Goal: Transaction & Acquisition: Subscribe to service/newsletter

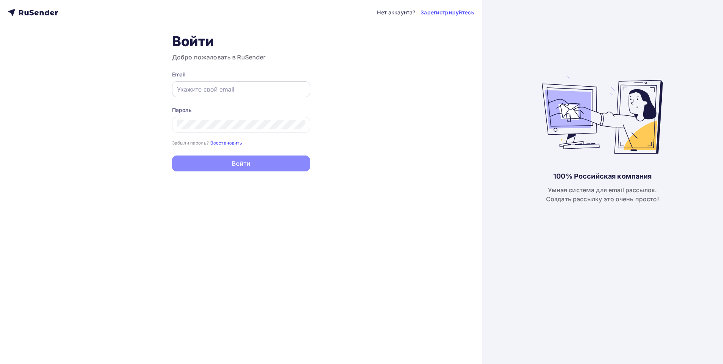
click at [214, 94] on div at bounding box center [241, 89] width 138 height 16
click at [220, 85] on input "text" at bounding box center [241, 89] width 128 height 9
type input "a.privalov@ceramicanova.com"
click at [270, 87] on input "a.privalov@ceramicanova.com" at bounding box center [241, 89] width 128 height 9
drag, startPoint x: 289, startPoint y: 87, endPoint x: 111, endPoint y: 88, distance: 178.0
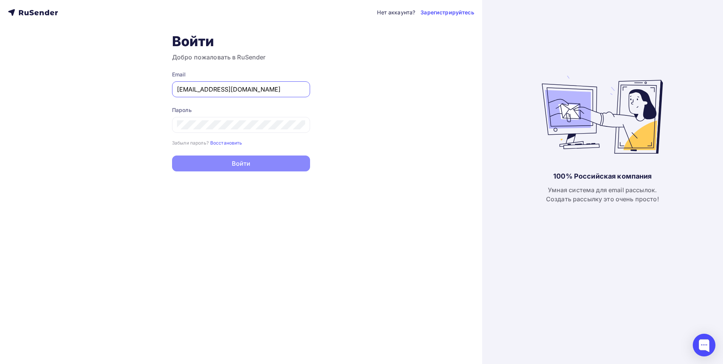
click at [111, 88] on div "Нет аккаунта? Зарегистрируйтесь Войти Добро пожаловать в RuSender Email a.priva…" at bounding box center [241, 182] width 482 height 364
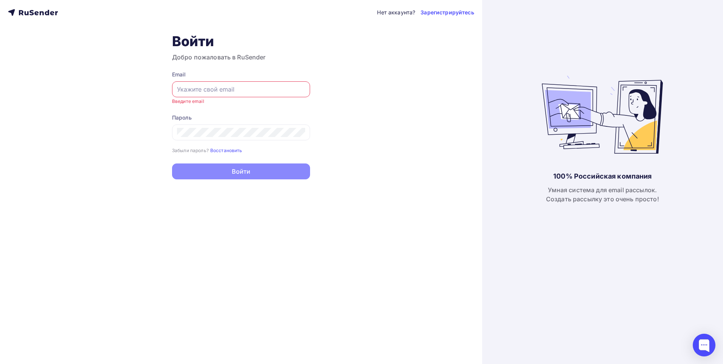
click at [223, 88] on input "text" at bounding box center [241, 89] width 128 height 9
type input "[EMAIL_ADDRESS][DOMAIN_NAME]"
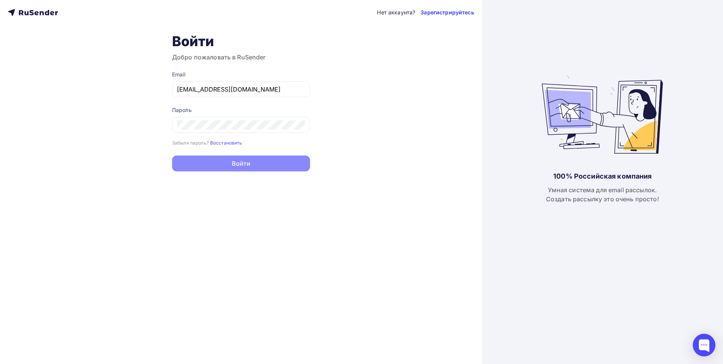
click at [451, 13] on link "Зарегистрируйтесь" at bounding box center [446, 13] width 53 height 8
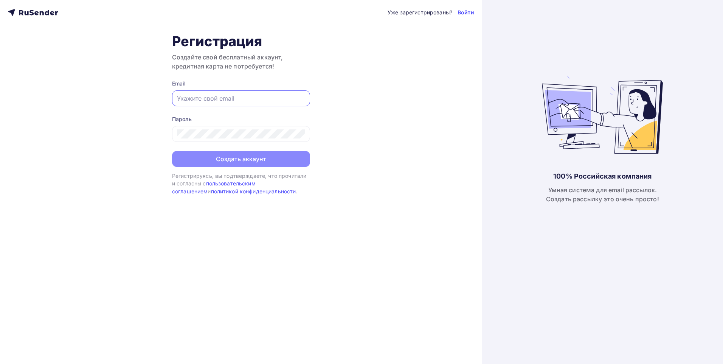
click at [233, 96] on input "text" at bounding box center [241, 98] width 128 height 9
type input "[EMAIL_ADDRESS][DOMAIN_NAME]"
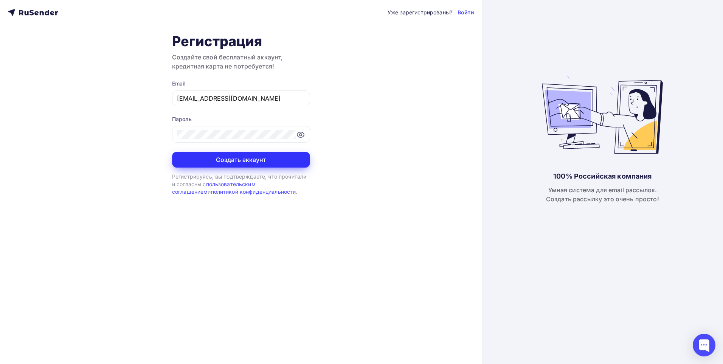
click at [229, 161] on button "Создать аккаунт" at bounding box center [241, 160] width 138 height 16
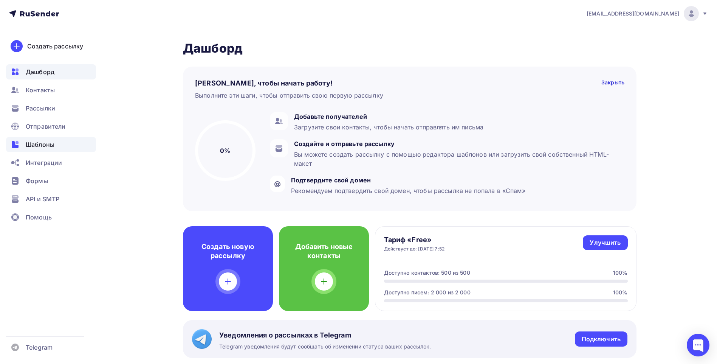
click at [51, 142] on span "Шаблоны" at bounding box center [40, 144] width 29 height 9
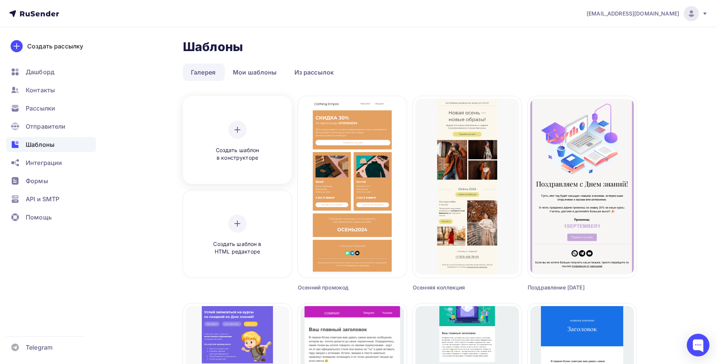
click at [240, 149] on span "Создать шаблон в конструкторе" at bounding box center [237, 153] width 72 height 15
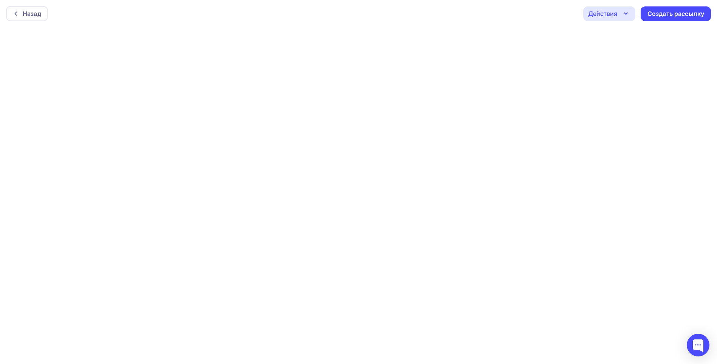
click at [627, 14] on icon "button" at bounding box center [625, 13] width 9 height 9
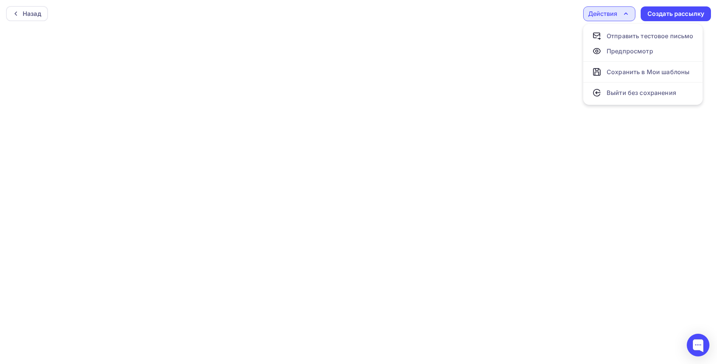
click at [614, 15] on div "Действия" at bounding box center [602, 13] width 29 height 9
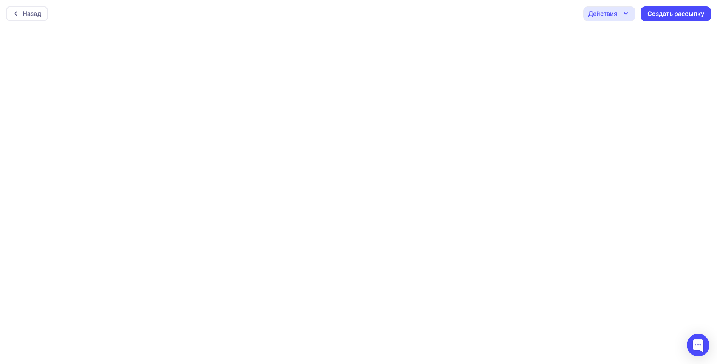
scroll to position [2, 0]
click at [627, 11] on icon "button" at bounding box center [625, 11] width 9 height 9
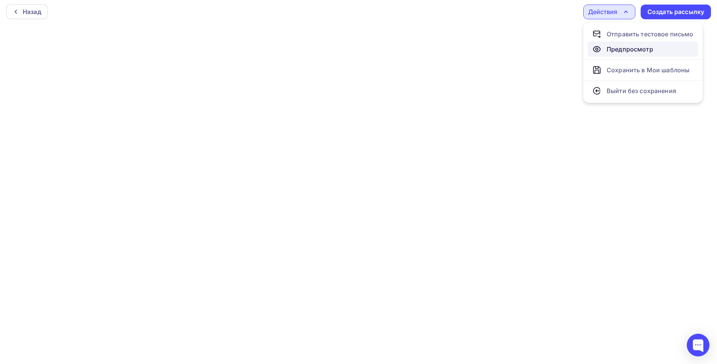
click at [642, 49] on div "Предпросмотр" at bounding box center [630, 49] width 46 height 9
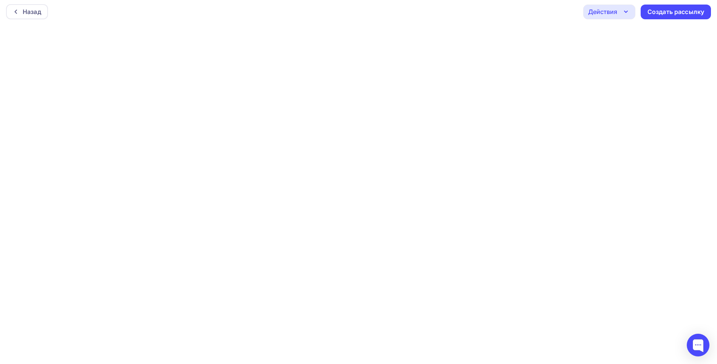
click at [624, 12] on icon "button" at bounding box center [625, 11] width 9 height 9
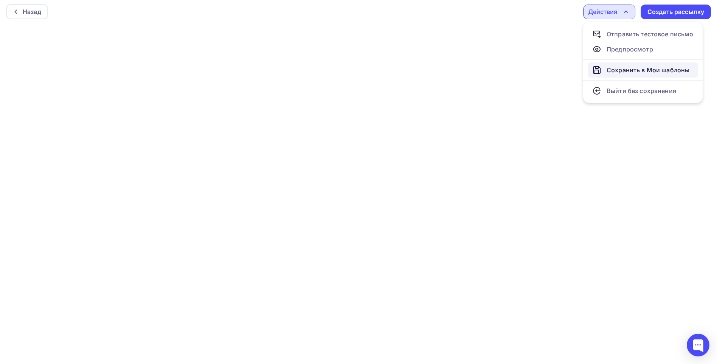
click at [625, 71] on div "Сохранить в Мои шаблоны" at bounding box center [648, 69] width 83 height 9
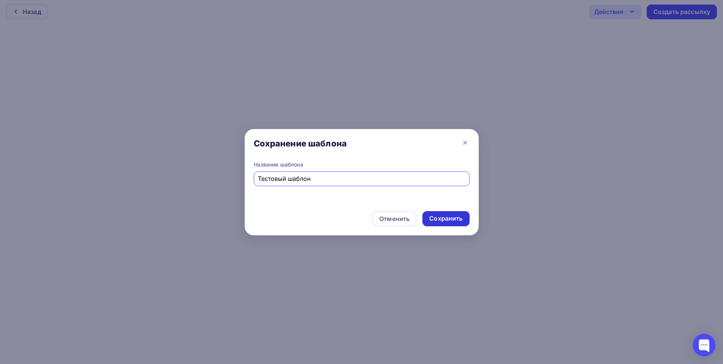
type input "Тестовый шаблон"
click at [445, 214] on div "Сохранить" at bounding box center [445, 218] width 33 height 9
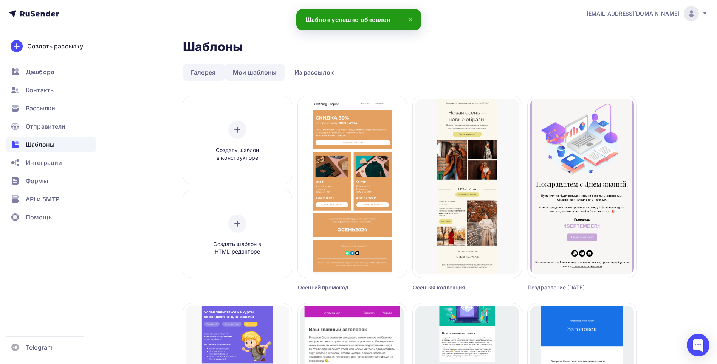
click at [249, 68] on link "Мои шаблоны" at bounding box center [255, 71] width 60 height 17
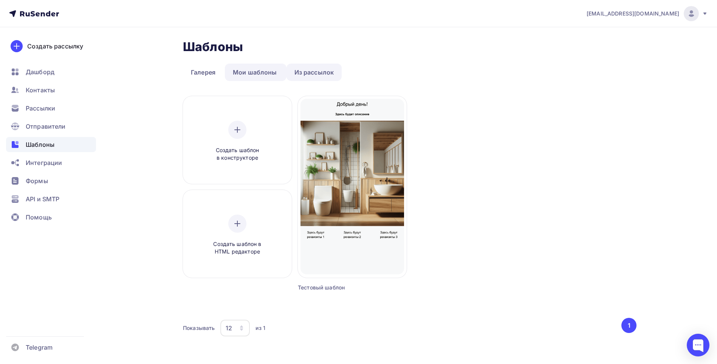
click at [304, 72] on link "Из рассылок" at bounding box center [315, 71] width 56 height 17
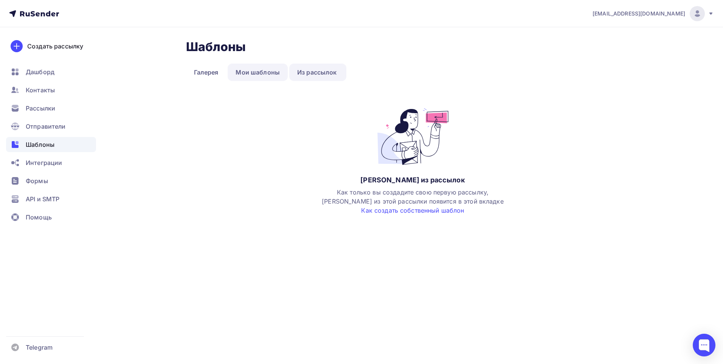
click at [270, 72] on link "Мои шаблоны" at bounding box center [258, 71] width 60 height 17
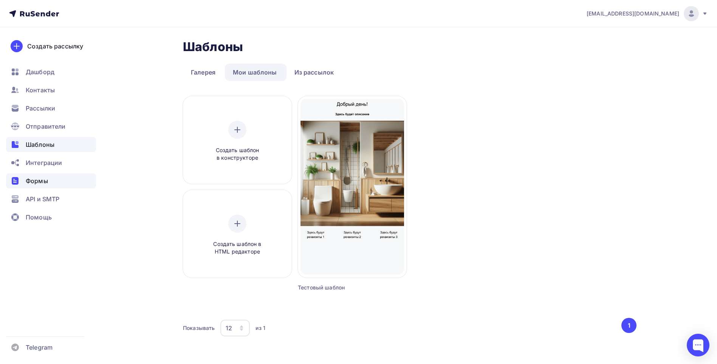
click at [42, 182] on span "Формы" at bounding box center [37, 180] width 22 height 9
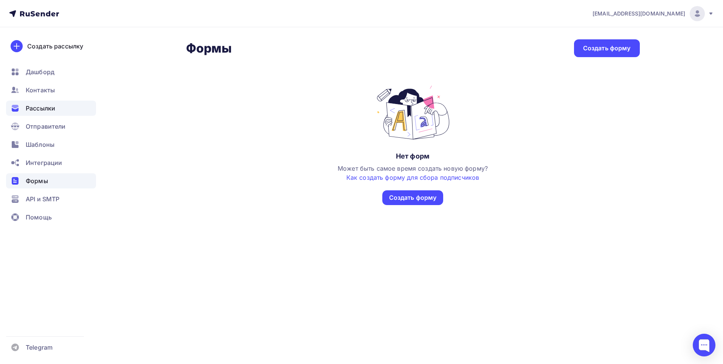
click at [35, 107] on span "Рассылки" at bounding box center [40, 108] width 29 height 9
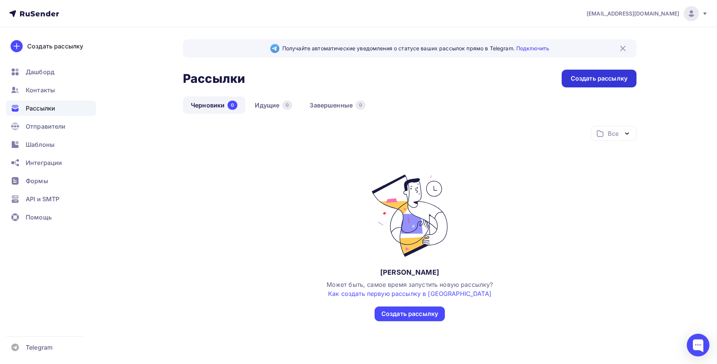
click at [600, 81] on div "Создать рассылку" at bounding box center [599, 78] width 57 height 9
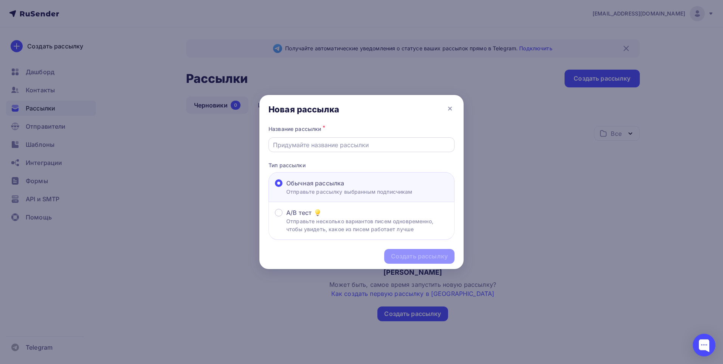
click at [332, 143] on input "text" at bounding box center [361, 144] width 177 height 9
type input "Тестовая рассылка"
click at [422, 257] on div "Создать рассылку" at bounding box center [419, 256] width 57 height 9
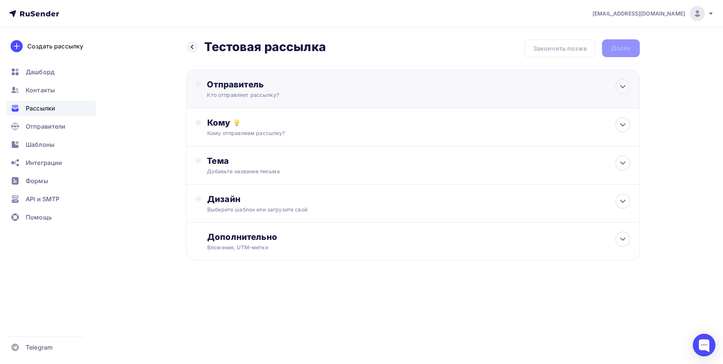
click at [283, 93] on div "Кто отправляет рассылку?" at bounding box center [280, 95] width 147 height 8
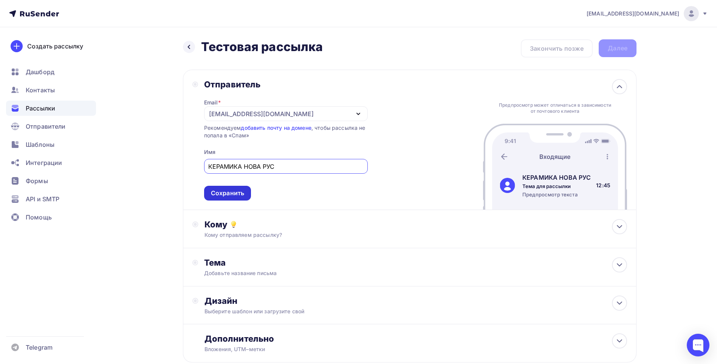
type input "КЕРАМИКА НОВА РУС"
click at [246, 197] on div "Сохранить" at bounding box center [227, 193] width 47 height 15
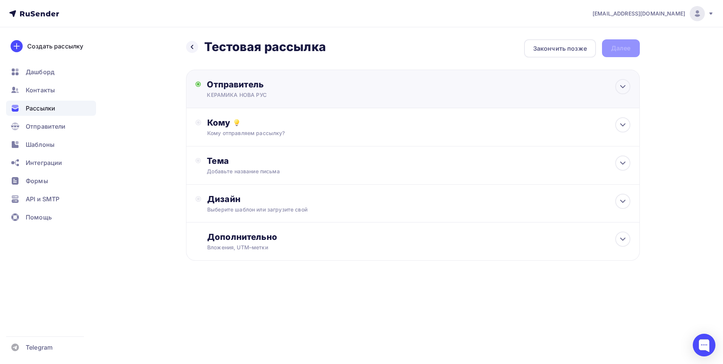
click at [263, 96] on div "КЕРАМИКА НОВА РУС" at bounding box center [280, 95] width 147 height 8
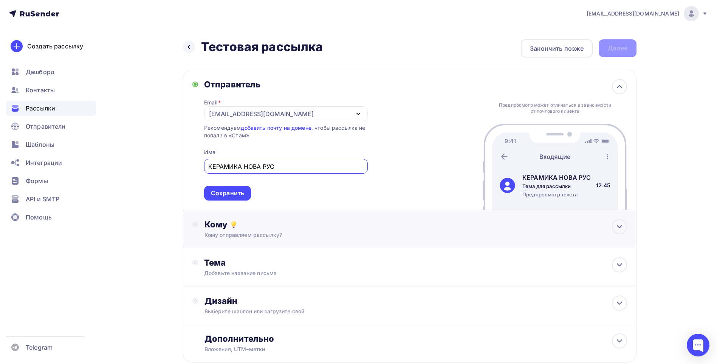
click at [246, 224] on div "Кому" at bounding box center [415, 224] width 423 height 11
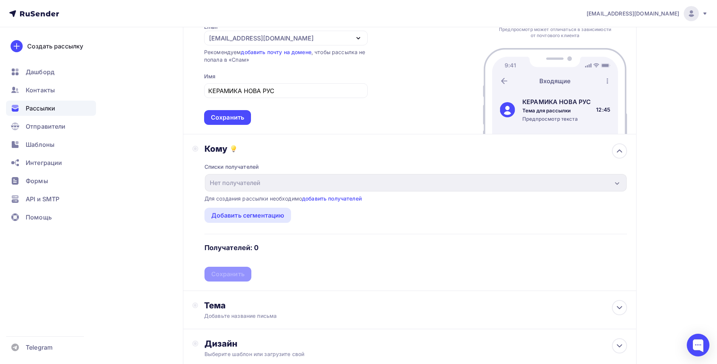
scroll to position [113, 0]
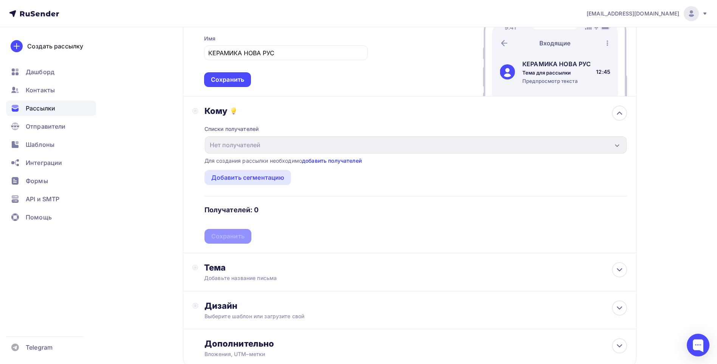
click at [322, 161] on link "добавить получателей" at bounding box center [332, 160] width 60 height 6
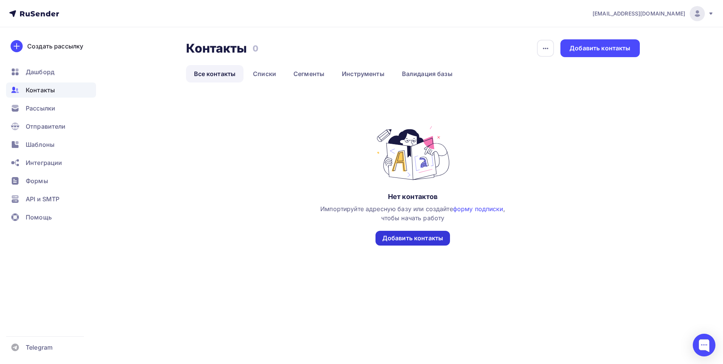
click at [424, 242] on div "Добавить контакты" at bounding box center [412, 238] width 61 height 9
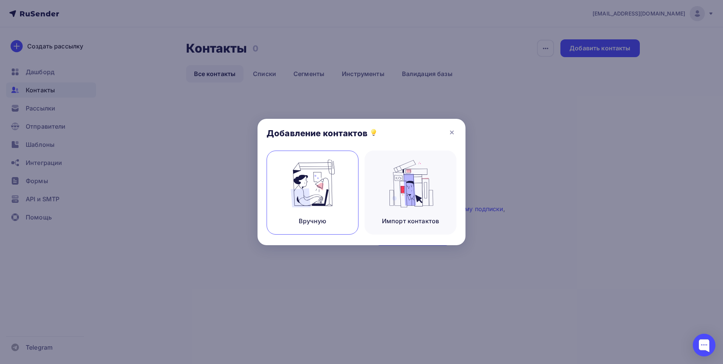
click at [322, 221] on div "Вручную" at bounding box center [313, 220] width 28 height 9
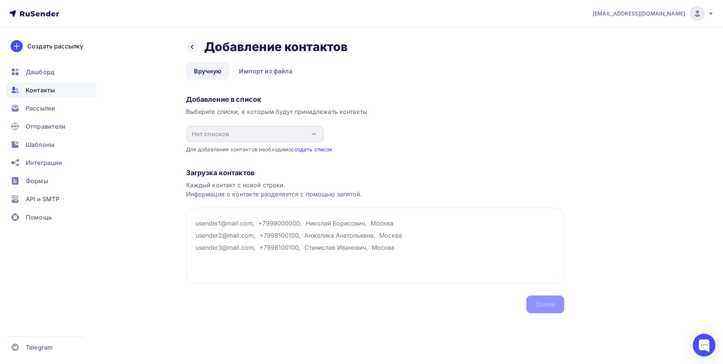
click at [305, 150] on link "создать список" at bounding box center [311, 149] width 41 height 6
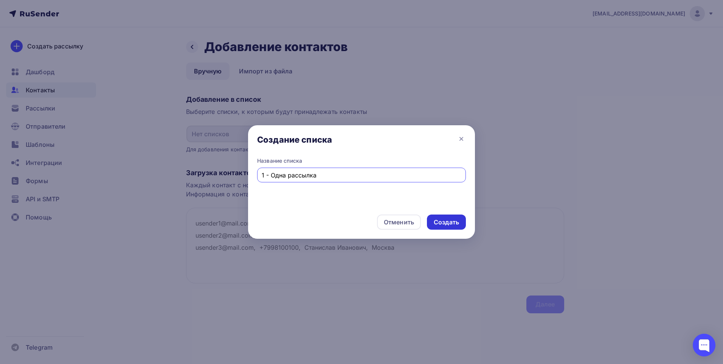
type input "1 - Одна рассылка"
click at [449, 221] on div "Создать" at bounding box center [446, 222] width 25 height 9
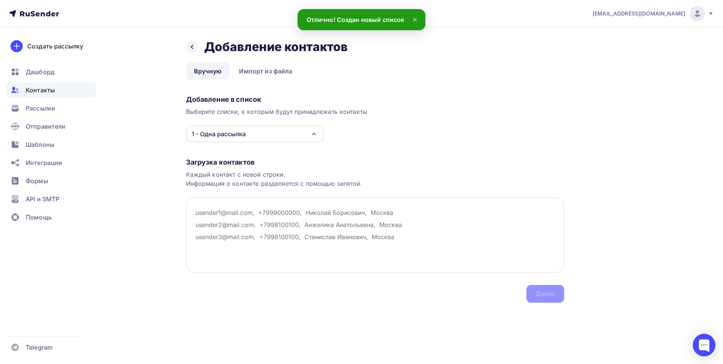
click at [259, 208] on textarea at bounding box center [375, 235] width 378 height 76
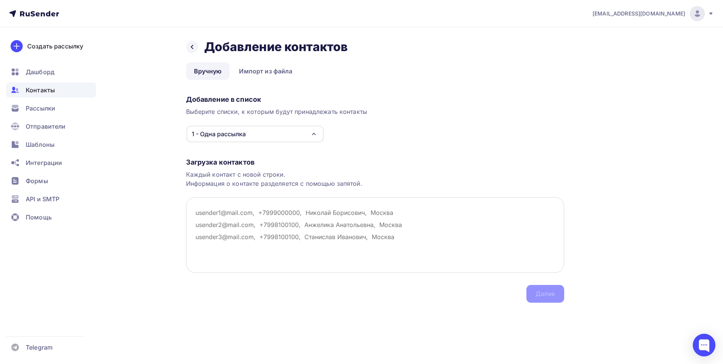
drag, startPoint x: 195, startPoint y: 212, endPoint x: 237, endPoint y: 214, distance: 42.4
click at [238, 213] on textarea at bounding box center [375, 235] width 378 height 76
click at [221, 215] on textarea at bounding box center [375, 235] width 378 height 76
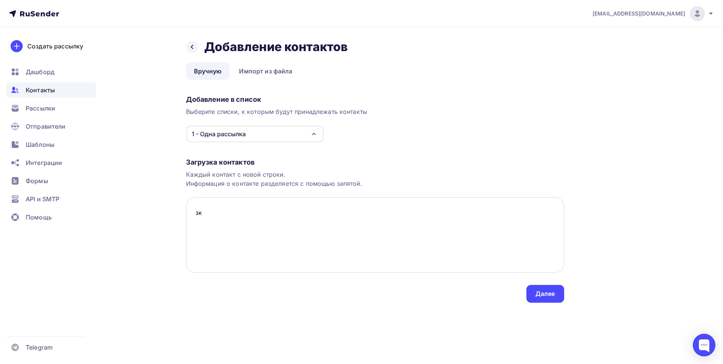
type textarea "з"
type textarea "p"
type textarea "priv@rambler.ru, Привалов Алексей"
click at [549, 297] on div "Далее" at bounding box center [545, 293] width 20 height 9
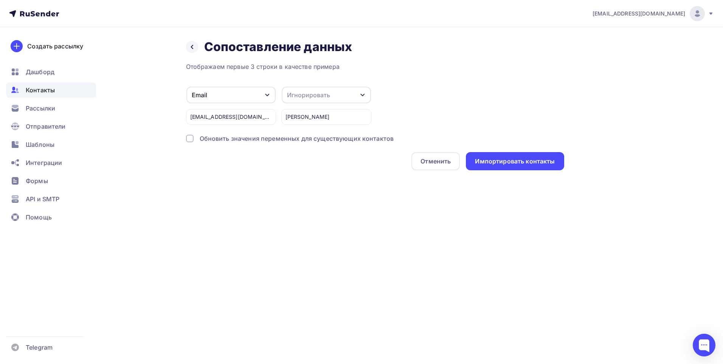
click at [363, 96] on icon "button" at bounding box center [362, 95] width 6 height 6
click at [310, 94] on div "Имя" at bounding box center [312, 91] width 44 height 9
click at [263, 137] on div "Обновить значения переменных для существующих контактов" at bounding box center [297, 138] width 194 height 9
click at [501, 163] on div "Импортировать контакты" at bounding box center [515, 161] width 80 height 9
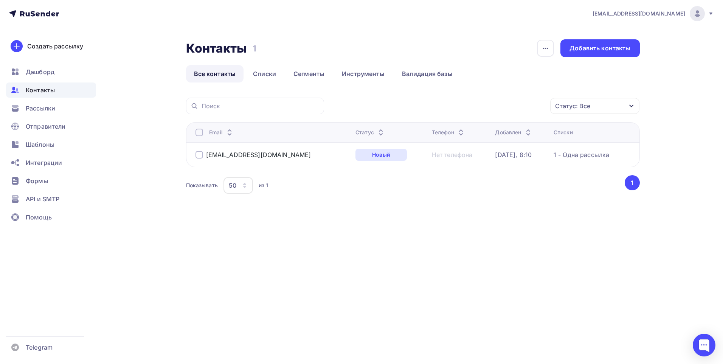
click at [199, 154] on div at bounding box center [199, 155] width 8 height 8
click at [40, 105] on span "Рассылки" at bounding box center [40, 108] width 29 height 9
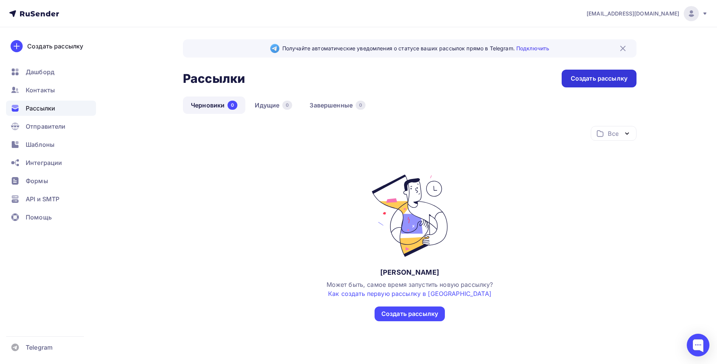
click at [612, 81] on div "Создать рассылку" at bounding box center [599, 78] width 57 height 9
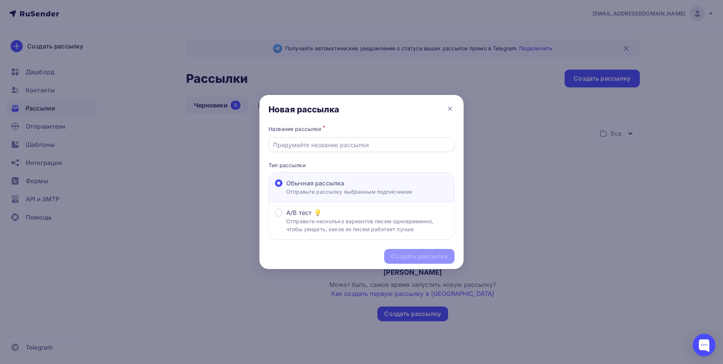
click at [302, 149] on input "text" at bounding box center [361, 144] width 177 height 9
type input "Тестовая рассылка"
click at [411, 251] on div "Создать рассылку" at bounding box center [419, 256] width 70 height 15
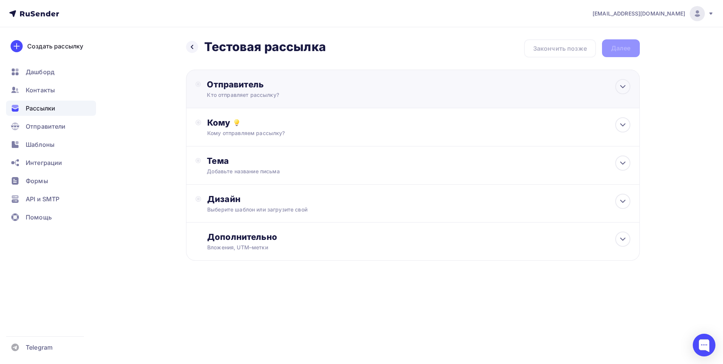
click at [263, 93] on div "Кто отправляет рассылку?" at bounding box center [280, 95] width 147 height 8
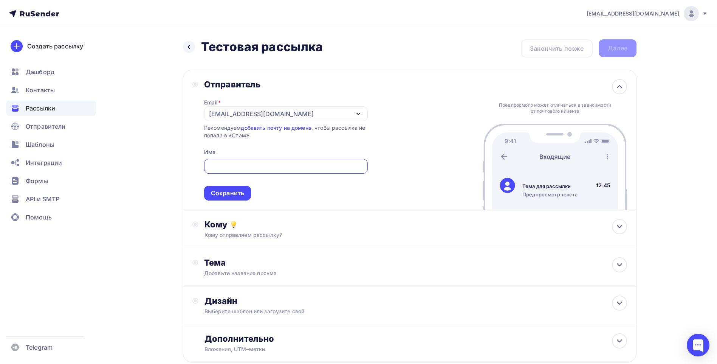
click at [252, 163] on input "text" at bounding box center [285, 166] width 155 height 9
type input "КЕРАМИКА НОВА РУС"
click at [235, 197] on div "Сохранить" at bounding box center [227, 193] width 33 height 9
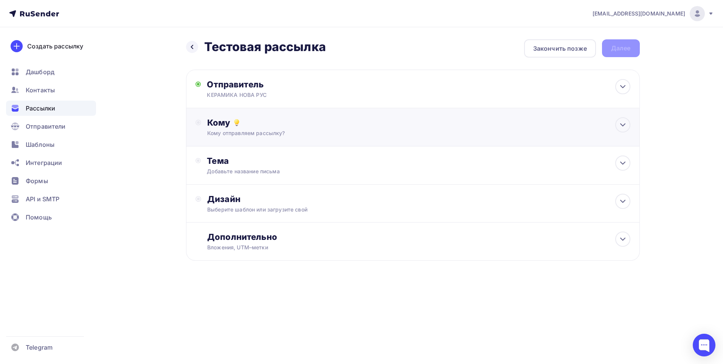
click at [240, 131] on div "Кому отправляем рассылку?" at bounding box center [397, 133] width 381 height 8
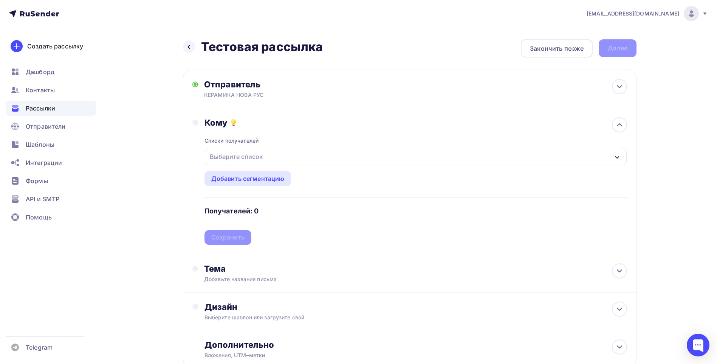
click at [259, 157] on div "Выберите список" at bounding box center [236, 157] width 59 height 14
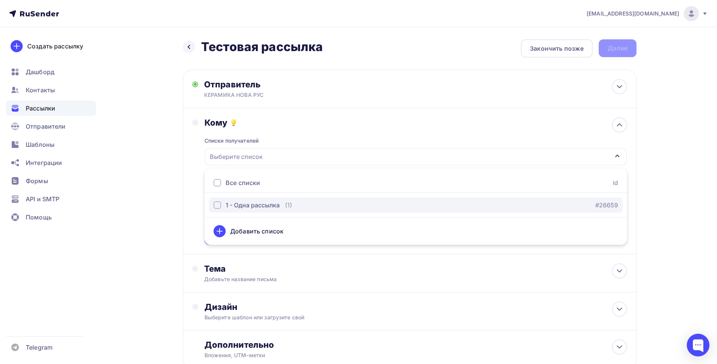
click at [218, 206] on div "button" at bounding box center [218, 205] width 8 height 8
click at [196, 216] on div "Кому Списки получателей 1 - Одна рассылка Все списки id 1 - Одна рассылка (1) #…" at bounding box center [409, 180] width 435 height 127
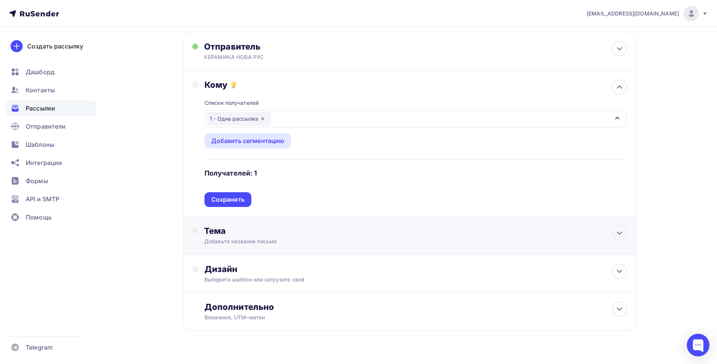
scroll to position [53, 0]
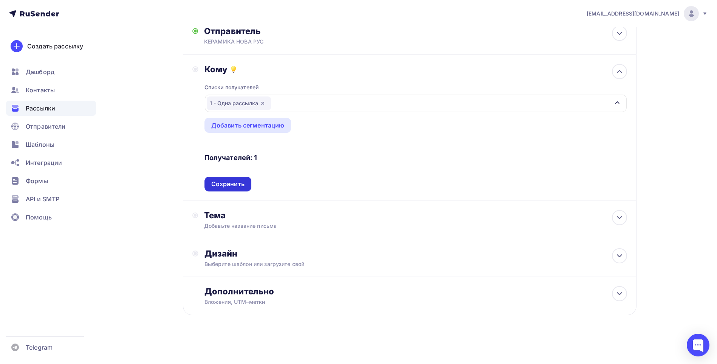
click at [235, 186] on div "Сохранить" at bounding box center [227, 184] width 33 height 9
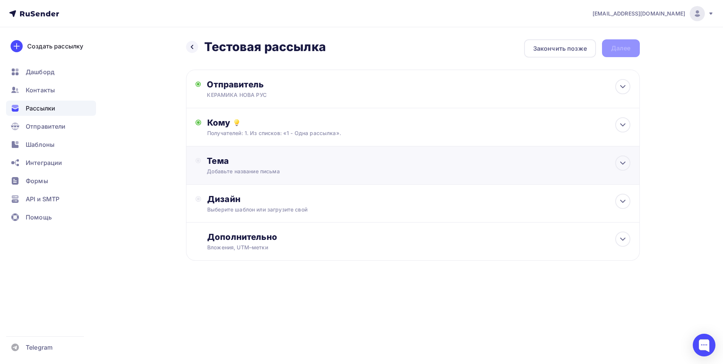
click at [252, 171] on div "Добавьте название письма" at bounding box center [274, 171] width 135 height 8
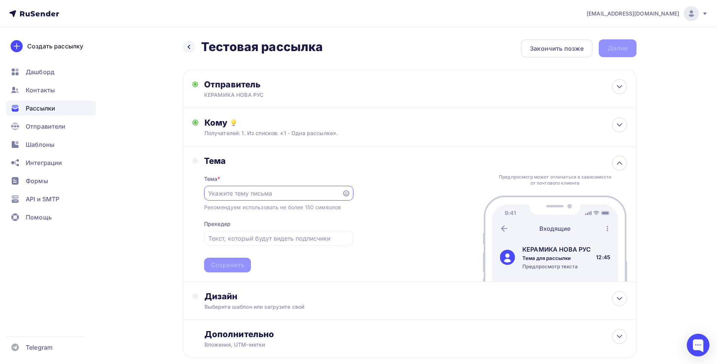
click at [252, 194] on input "text" at bounding box center [272, 193] width 129 height 9
paste input "Отчет о складских остатках и ценах от ООО «Керамика Нова Рус»"
paste input "ООО"
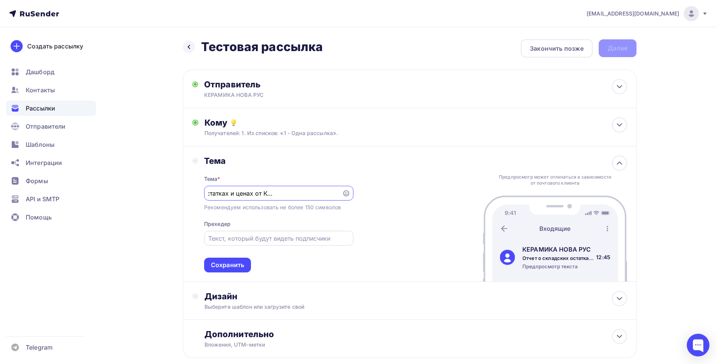
type input "Отчет о складских остатках и ценах от Керамика Нова Рус ООО"
click at [276, 239] on input "text" at bounding box center [278, 238] width 141 height 9
click at [327, 238] on input "В соответствии с Вашим запросом" at bounding box center [278, 238] width 141 height 9
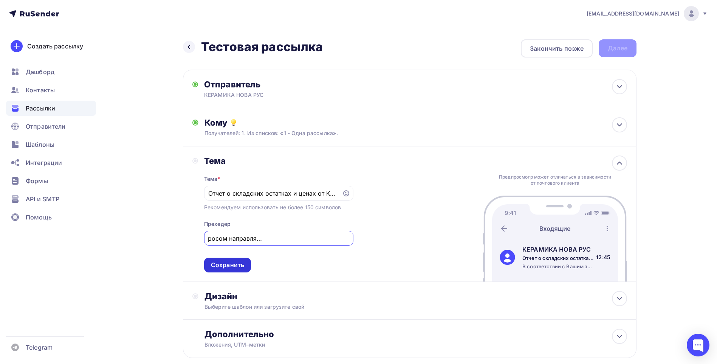
type input "В соответствии с Вашим запросом направляем отчет о складских остатках"
click at [246, 268] on div "Сохранить" at bounding box center [227, 264] width 47 height 15
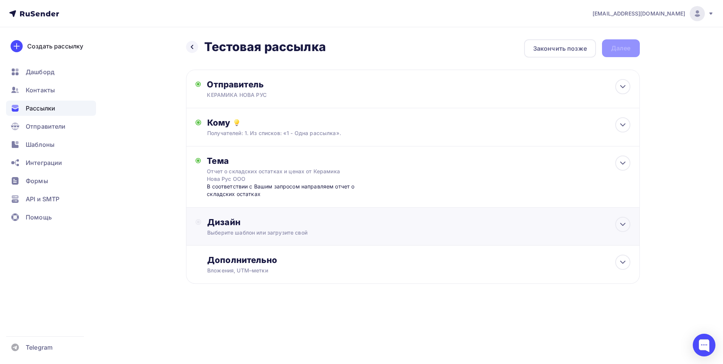
click at [228, 225] on div "Дизайн" at bounding box center [418, 222] width 423 height 11
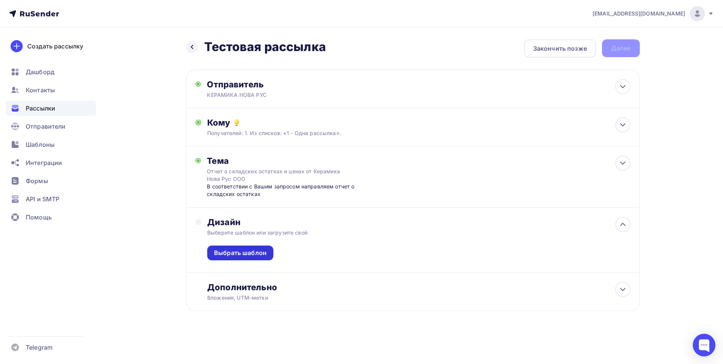
click at [246, 254] on div "Выбрать шаблон" at bounding box center [240, 252] width 53 height 9
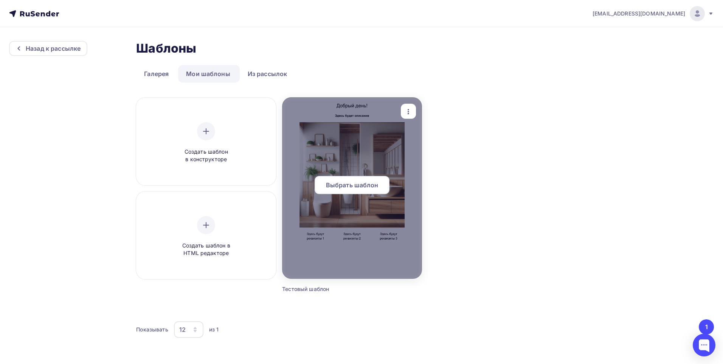
click at [342, 219] on div at bounding box center [352, 187] width 140 height 181
click at [362, 181] on span "Выбрать шаблон" at bounding box center [352, 184] width 53 height 9
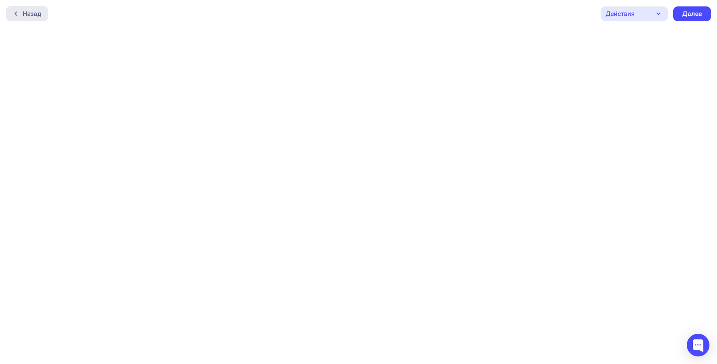
click at [22, 14] on div at bounding box center [18, 14] width 10 height 6
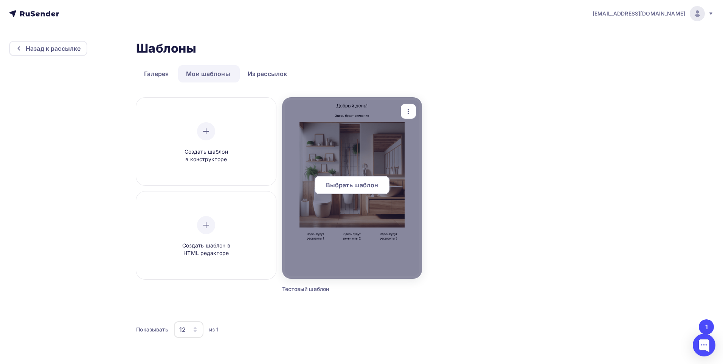
click at [359, 186] on span "Выбрать шаблон" at bounding box center [352, 184] width 53 height 9
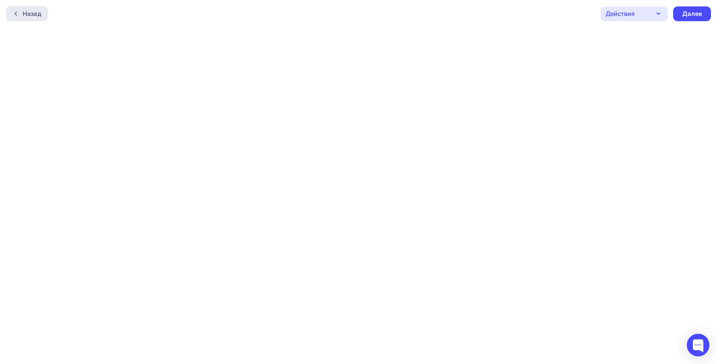
click at [33, 15] on div "Назад" at bounding box center [32, 13] width 19 height 9
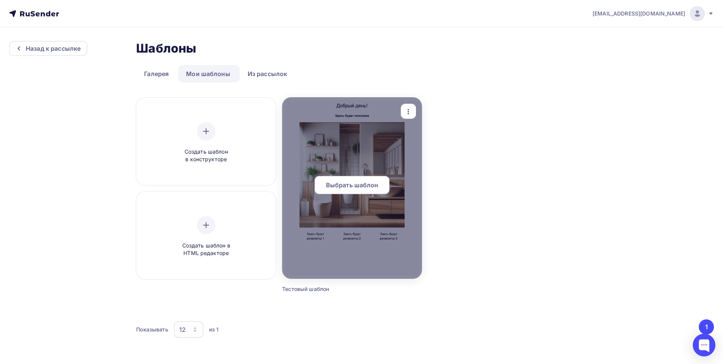
click at [409, 107] on icon "button" at bounding box center [408, 111] width 9 height 9
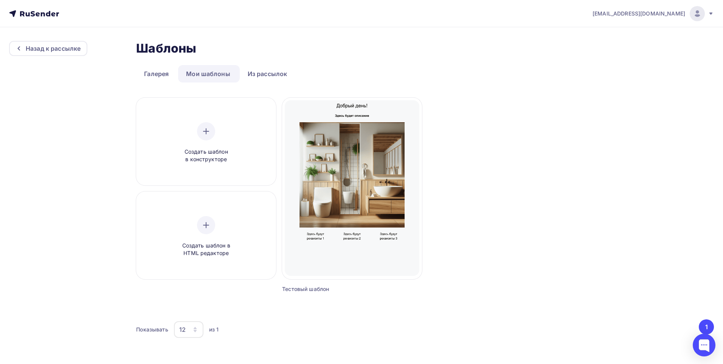
click at [590, 217] on div "Создать шаблон в конструкторе Создать шаблон в HTML редакторе Выбрать шаблон Пе…" at bounding box center [425, 205] width 578 height 214
click at [43, 52] on div "Назад к рассылке" at bounding box center [53, 48] width 55 height 9
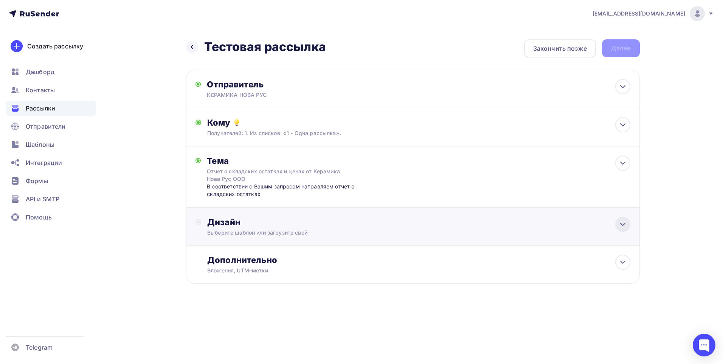
click at [620, 224] on icon at bounding box center [622, 224] width 9 height 9
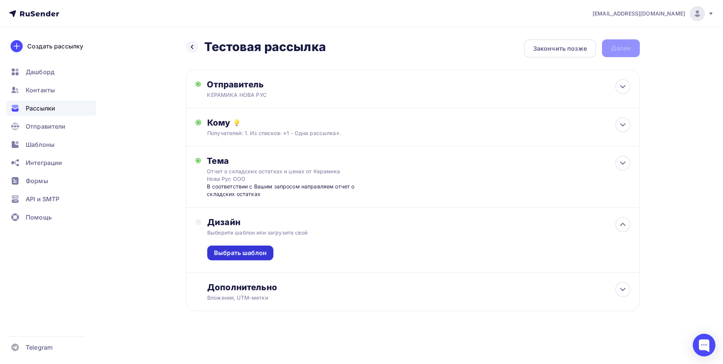
click at [237, 252] on div "Выбрать шаблон" at bounding box center [240, 252] width 53 height 9
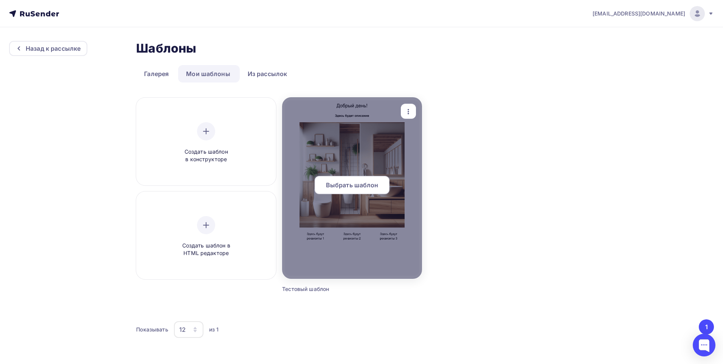
click at [312, 116] on div at bounding box center [352, 187] width 140 height 181
click at [338, 189] on span "Выбрать шаблон" at bounding box center [352, 184] width 53 height 9
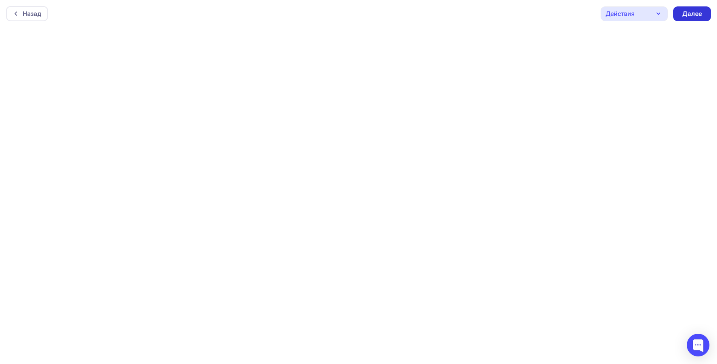
click at [700, 13] on div "Далее" at bounding box center [692, 13] width 20 height 9
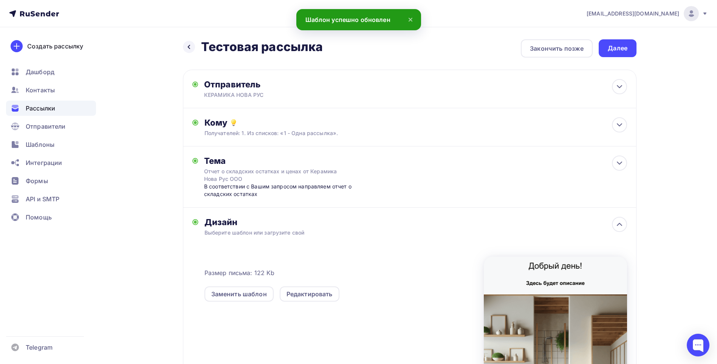
scroll to position [98, 0]
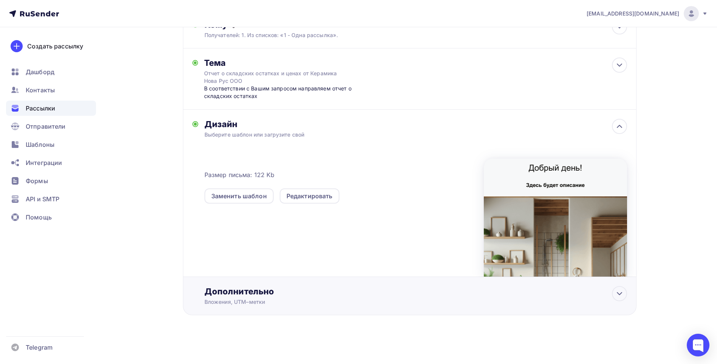
click at [280, 301] on div "Вложения, UTM–метки" at bounding box center [394, 302] width 381 height 8
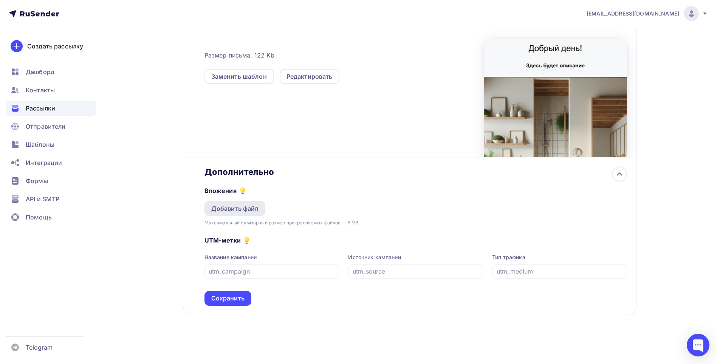
click at [230, 210] on div "Добавить файл" at bounding box center [235, 208] width 48 height 9
click at [242, 189] on icon at bounding box center [242, 189] width 4 height 4
click at [244, 190] on icon at bounding box center [242, 189] width 4 height 4
click at [244, 176] on link "Подробнее о том, как создать рассылку с вложением" at bounding box center [242, 176] width 127 height 6
click at [698, 346] on div at bounding box center [698, 344] width 23 height 23
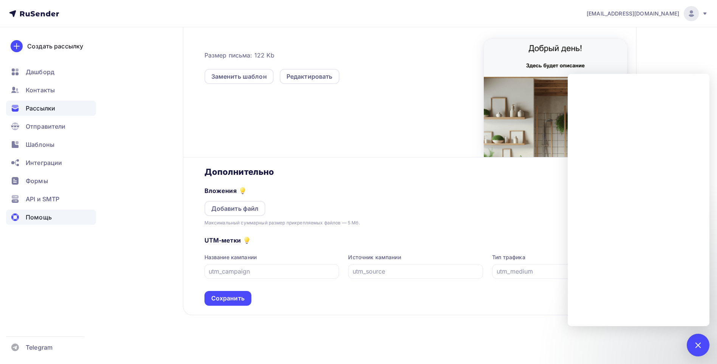
drag, startPoint x: 38, startPoint y: 214, endPoint x: 37, endPoint y: 219, distance: 5.8
click at [37, 219] on span "Помощь" at bounding box center [39, 216] width 26 height 9
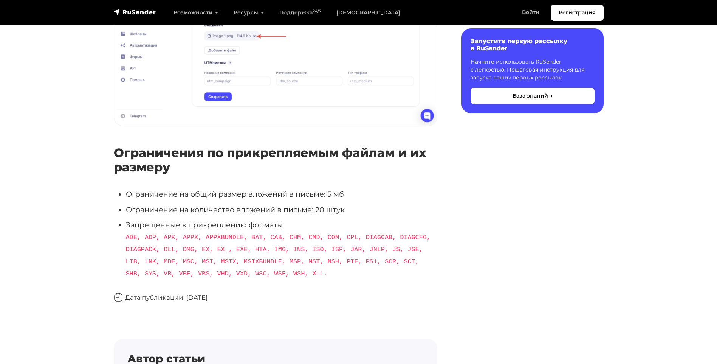
scroll to position [643, 0]
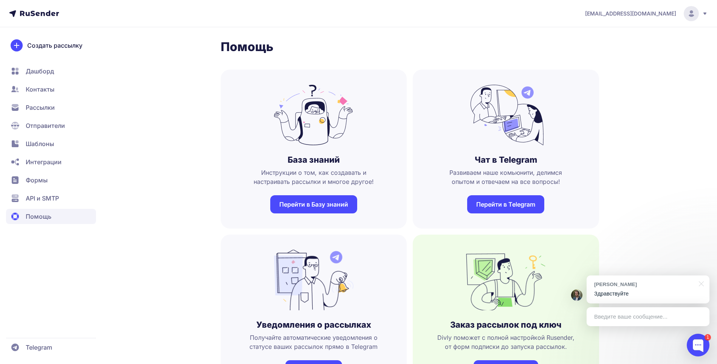
click at [616, 319] on div "Введите ваше сообщение..." at bounding box center [648, 316] width 123 height 19
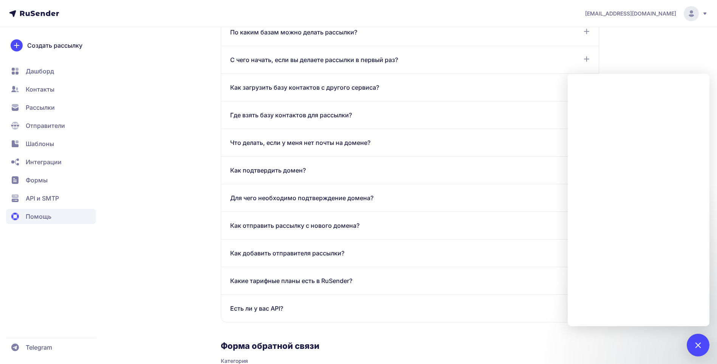
scroll to position [454, 0]
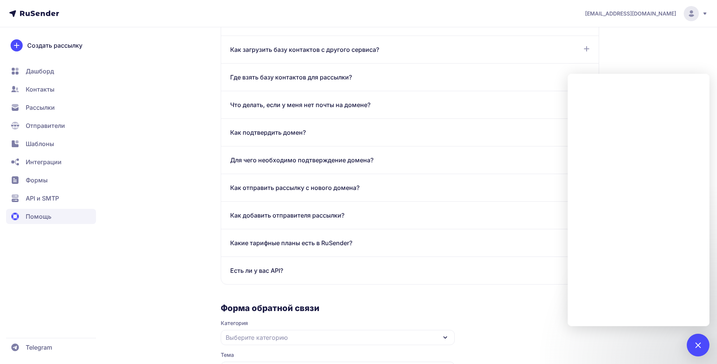
drag, startPoint x: 308, startPoint y: 243, endPoint x: 254, endPoint y: 244, distance: 54.4
drag, startPoint x: 254, startPoint y: 244, endPoint x: 356, endPoint y: 267, distance: 105.4
click at [356, 268] on div "Есть ли у вас API?" at bounding box center [409, 270] width 359 height 9
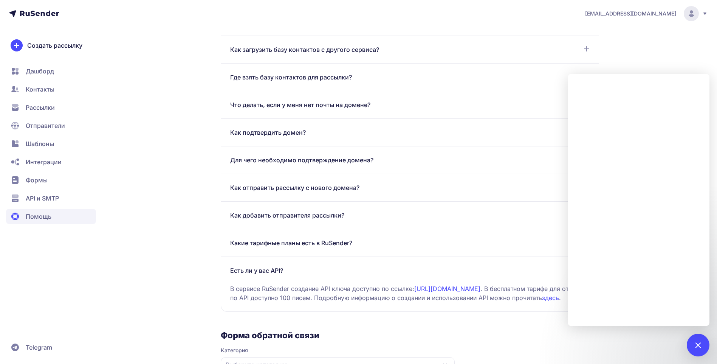
click at [335, 243] on span "Какие тарифные планы есть в RuSender?" at bounding box center [291, 242] width 122 height 9
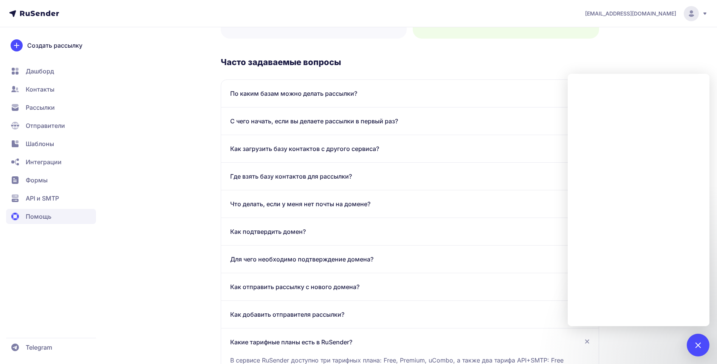
scroll to position [317, 0]
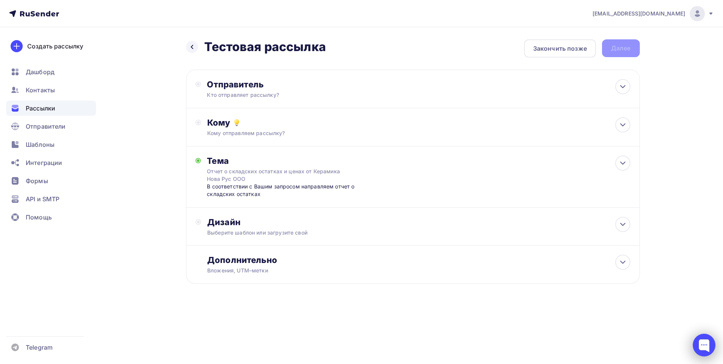
click at [701, 348] on div at bounding box center [703, 344] width 23 height 23
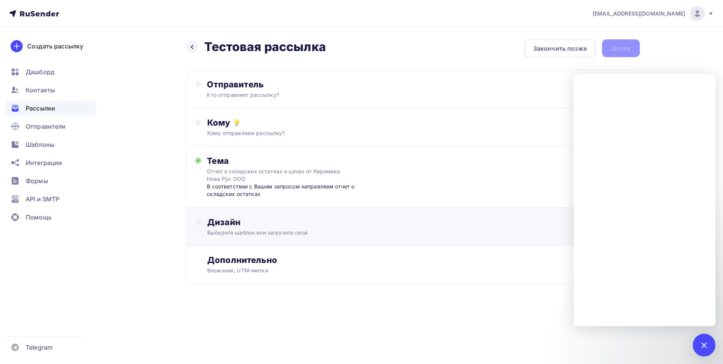
click at [308, 231] on div "Выберите шаблон или загрузите свой" at bounding box center [397, 233] width 381 height 8
click at [262, 247] on div "Выбрать шаблон" at bounding box center [240, 252] width 66 height 15
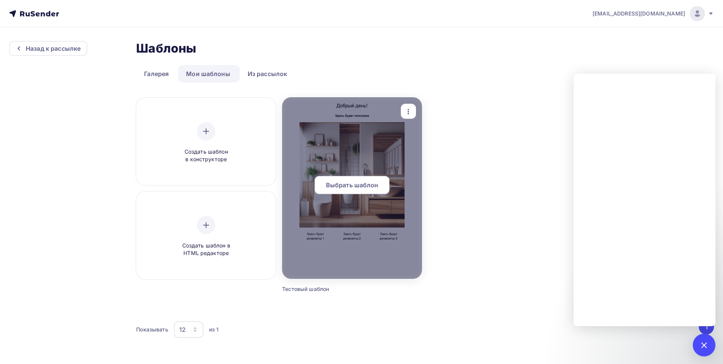
click at [352, 185] on span "Выбрать шаблон" at bounding box center [352, 184] width 53 height 9
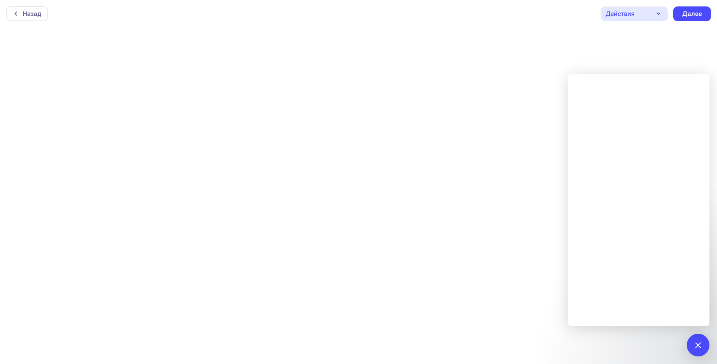
click at [660, 11] on icon "button" at bounding box center [658, 13] width 9 height 9
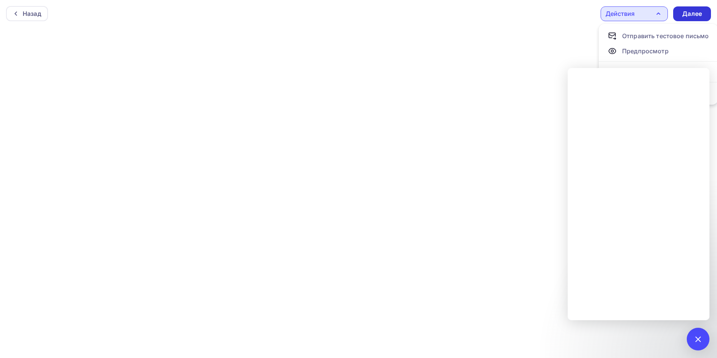
click at [703, 16] on div "Далее" at bounding box center [692, 13] width 38 height 15
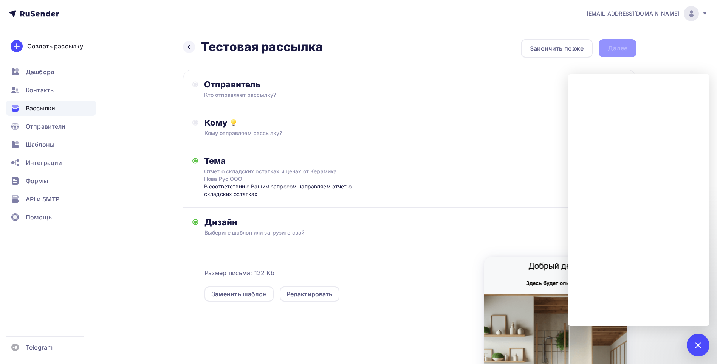
scroll to position [98, 0]
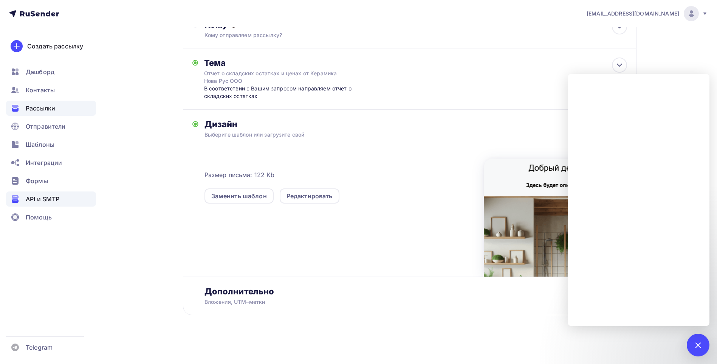
click at [45, 202] on span "API и SMTP" at bounding box center [43, 198] width 34 height 9
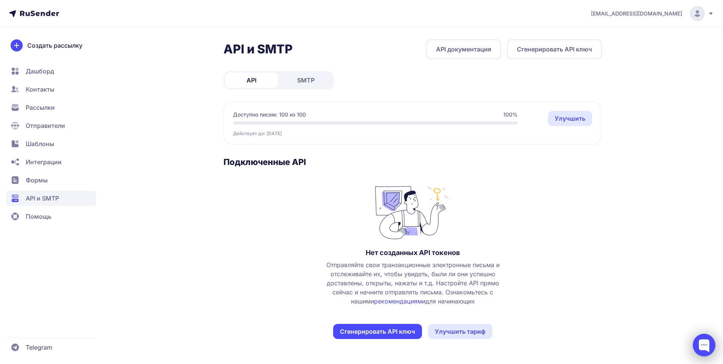
click at [705, 339] on div at bounding box center [703, 344] width 23 height 23
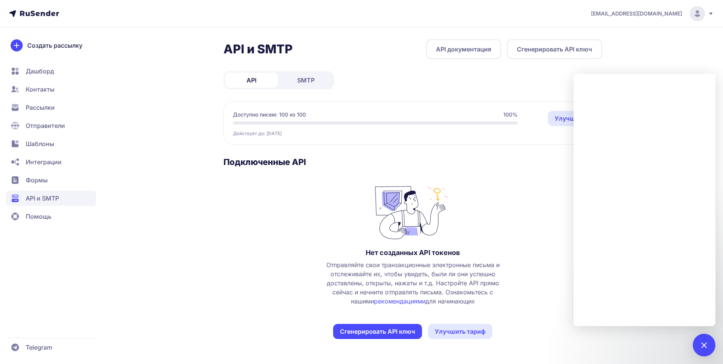
click at [709, 13] on icon at bounding box center [711, 14] width 6 height 6
click at [707, 344] on div at bounding box center [703, 344] width 10 height 10
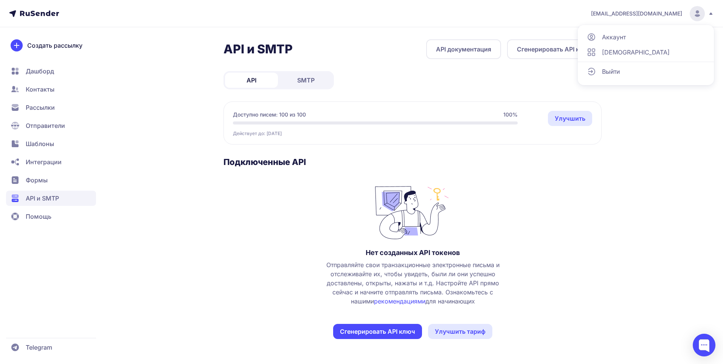
click at [618, 39] on span "Аккаунт" at bounding box center [614, 37] width 24 height 9
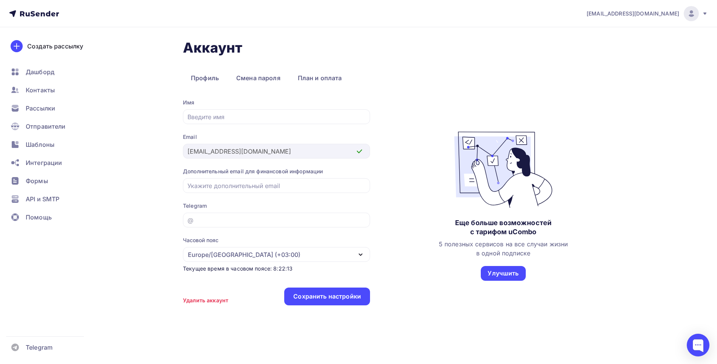
click at [201, 301] on div "Удалить аккаунт" at bounding box center [205, 300] width 45 height 8
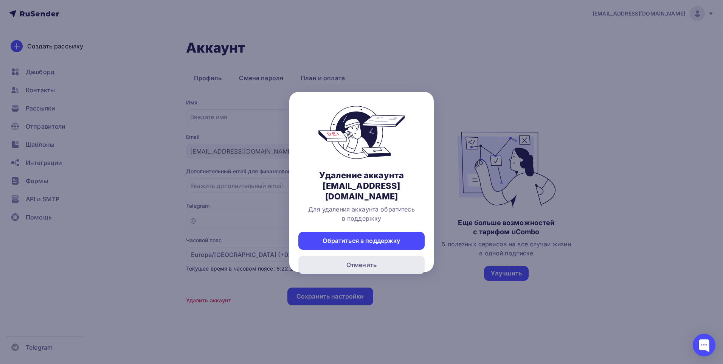
click at [387, 257] on div "Отменить" at bounding box center [361, 265] width 126 height 18
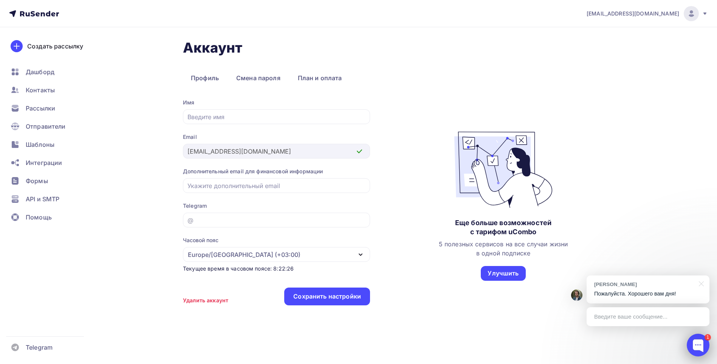
click at [694, 342] on div at bounding box center [698, 344] width 23 height 23
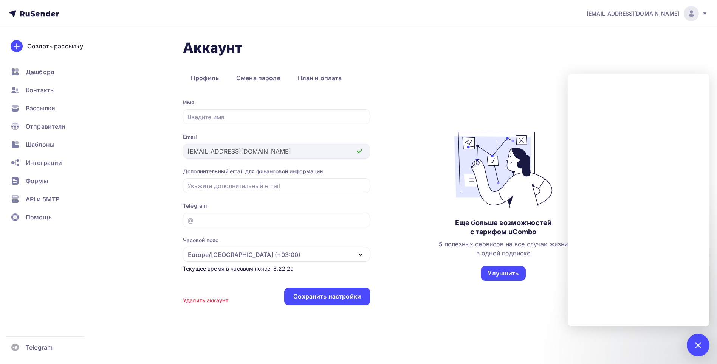
click at [704, 12] on icon at bounding box center [704, 13] width 3 height 2
click at [610, 67] on span "Выйти" at bounding box center [605, 69] width 20 height 9
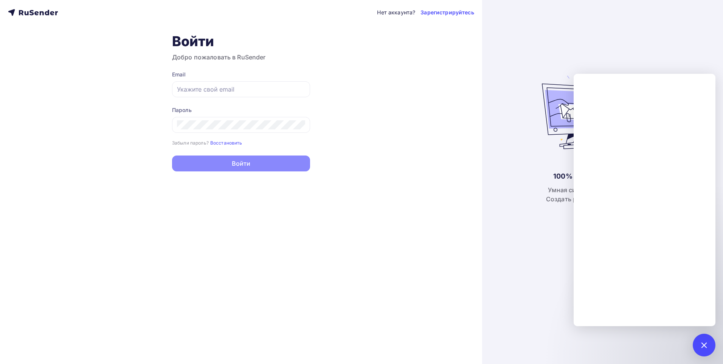
type input "[EMAIL_ADDRESS][DOMAIN_NAME]"
